Goal: Book appointment/travel/reservation

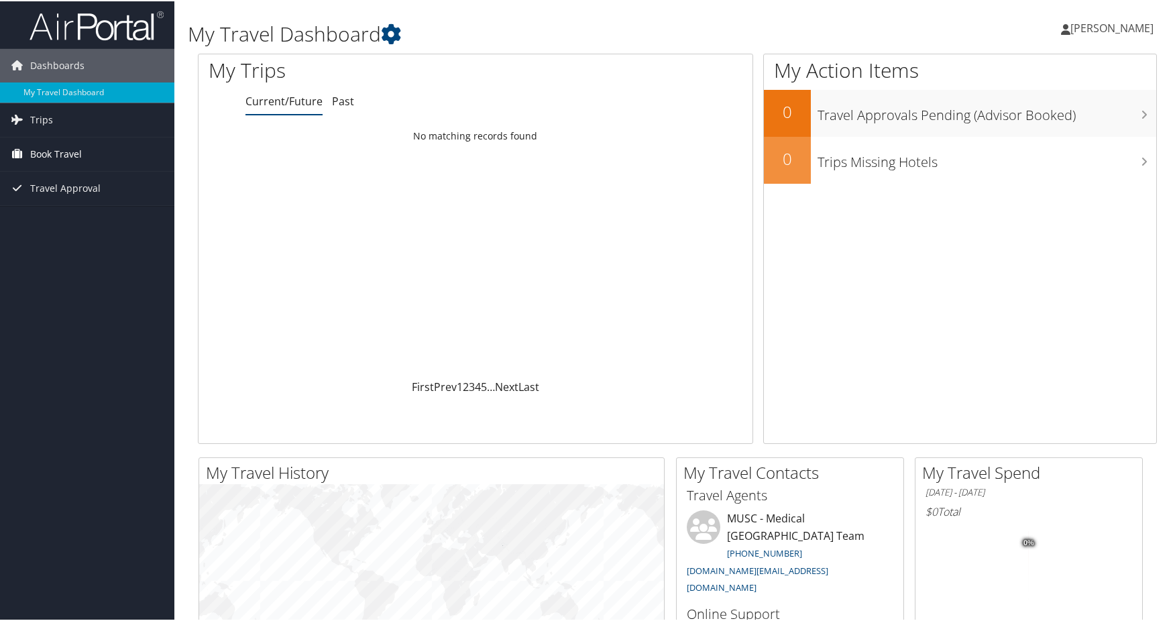
click at [70, 152] on span "Book Travel" at bounding box center [56, 153] width 52 height 34
click at [72, 218] on link "Book/Manage Online Trips" at bounding box center [87, 220] width 174 height 20
